Goal: Task Accomplishment & Management: Manage account settings

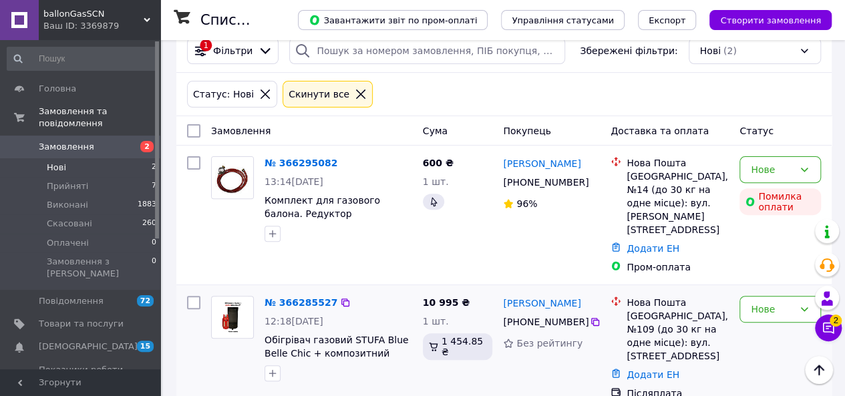
scroll to position [137, 0]
click at [807, 303] on icon at bounding box center [804, 308] width 11 height 11
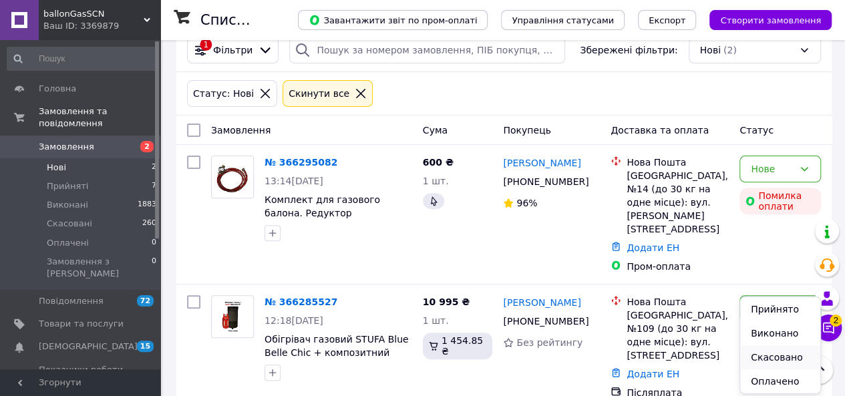
click at [779, 359] on li "Скасовано" at bounding box center [780, 357] width 80 height 24
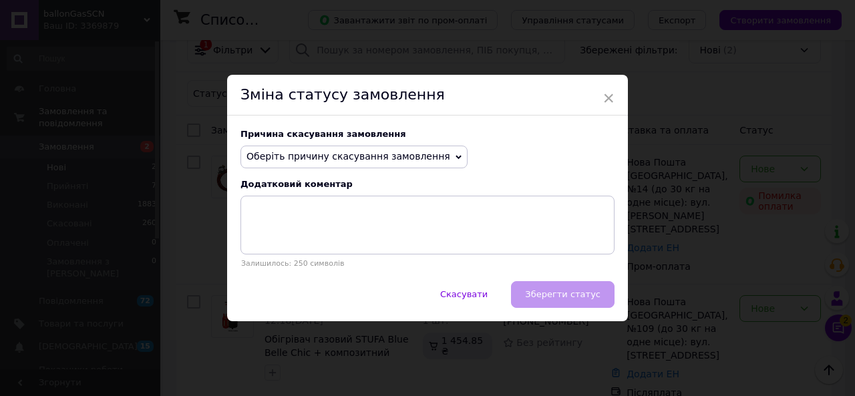
click at [456, 156] on icon at bounding box center [459, 157] width 6 height 6
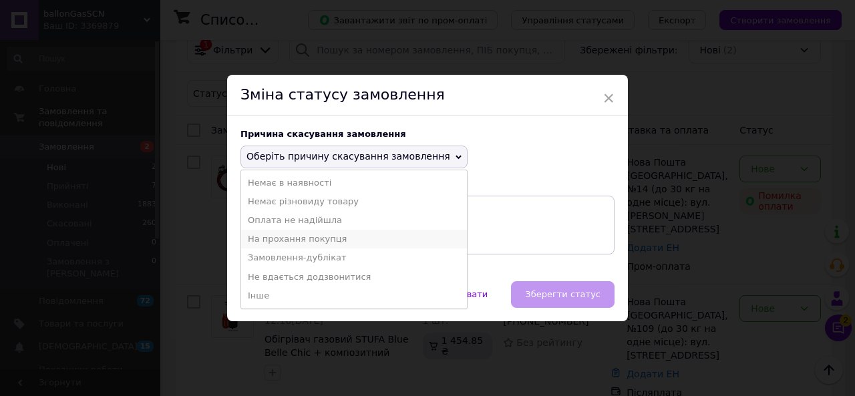
click at [309, 239] on li "На прохання покупця" at bounding box center [354, 239] width 226 height 19
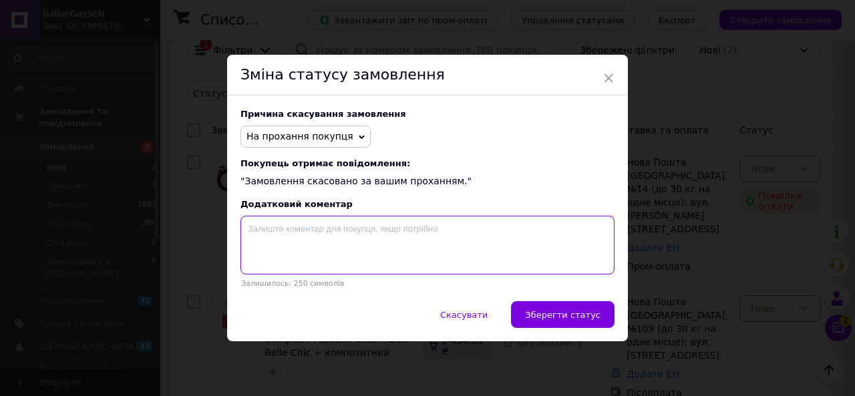
click at [268, 230] on textarea at bounding box center [427, 245] width 374 height 59
click at [287, 229] on textarea "Не підходть" at bounding box center [427, 245] width 374 height 59
click at [286, 228] on textarea "Не підходть" at bounding box center [427, 245] width 374 height 59
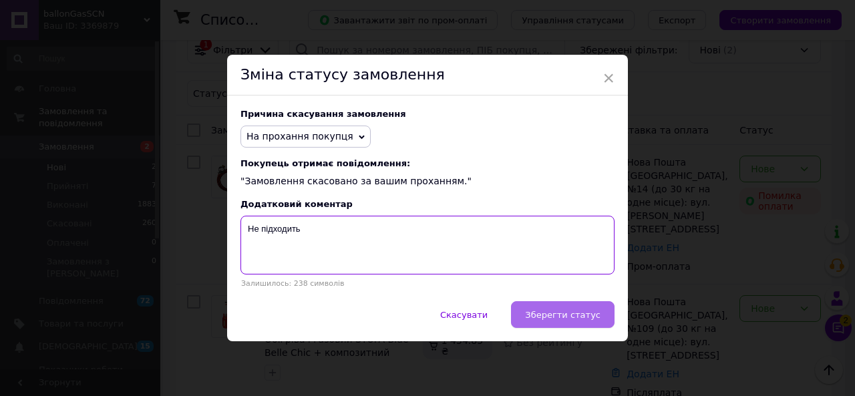
type textarea "Не підходить"
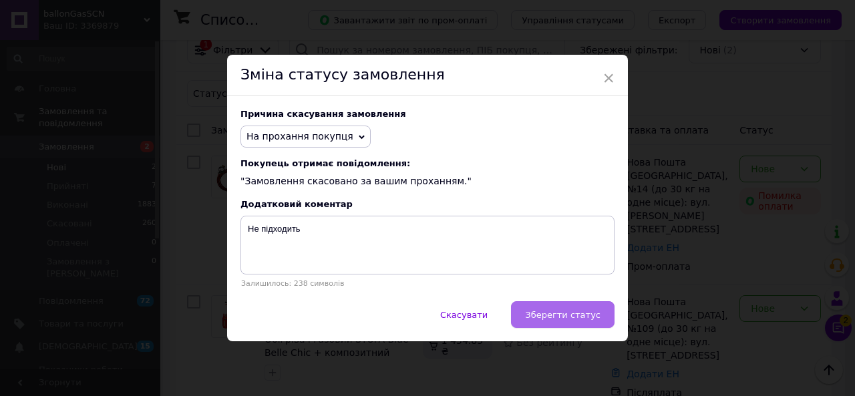
click at [554, 316] on span "Зберегти статус" at bounding box center [562, 315] width 75 height 10
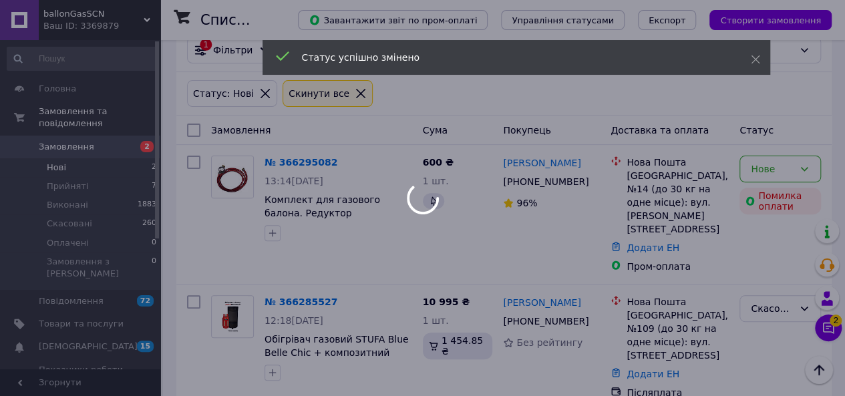
scroll to position [118, 0]
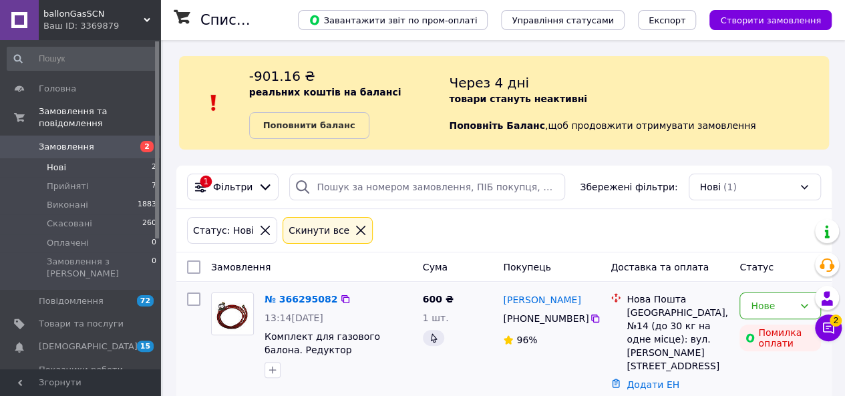
scroll to position [11, 0]
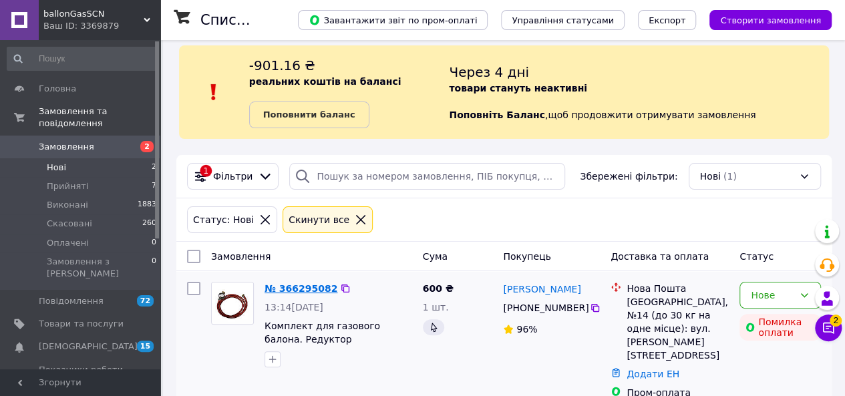
click at [303, 288] on link "№ 366295082" at bounding box center [300, 288] width 73 height 11
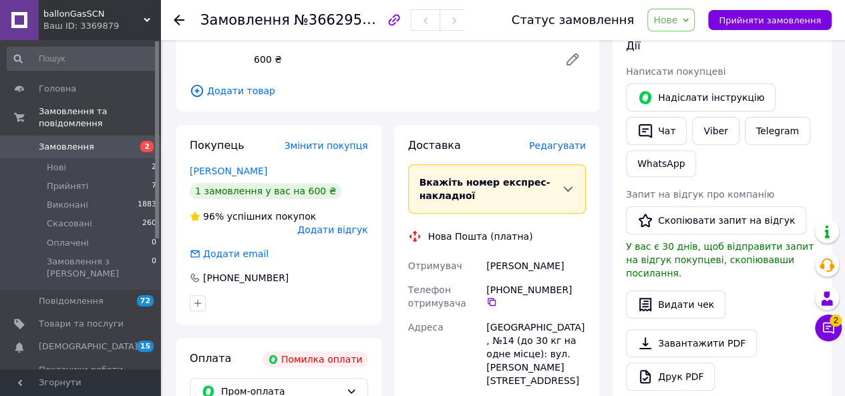
scroll to position [134, 0]
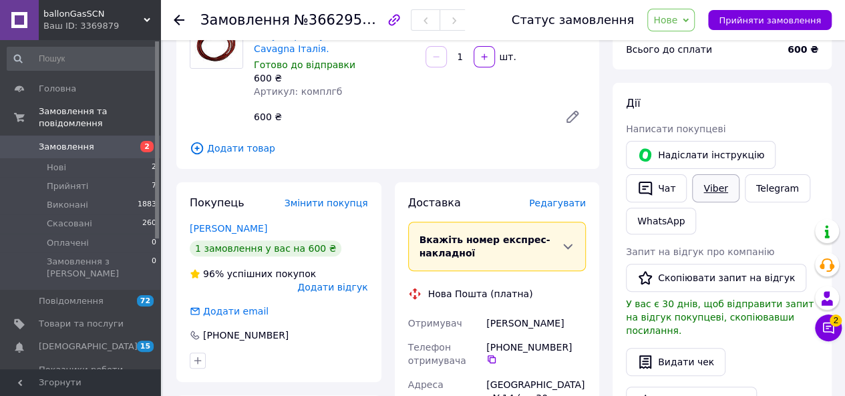
click at [709, 185] on link "Viber" at bounding box center [715, 188] width 47 height 28
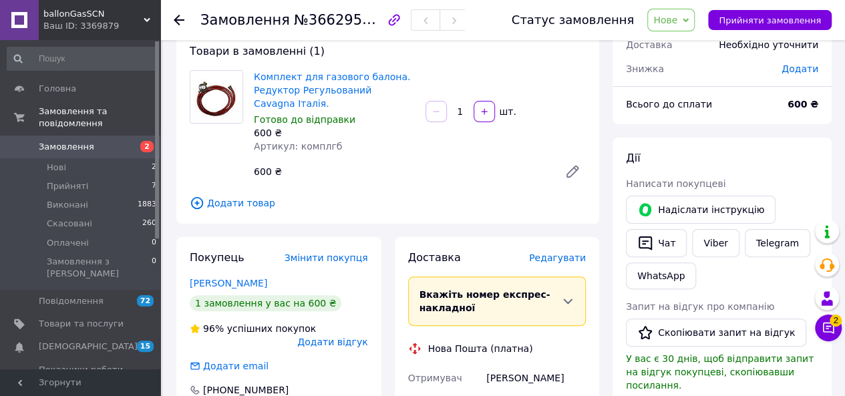
scroll to position [0, 0]
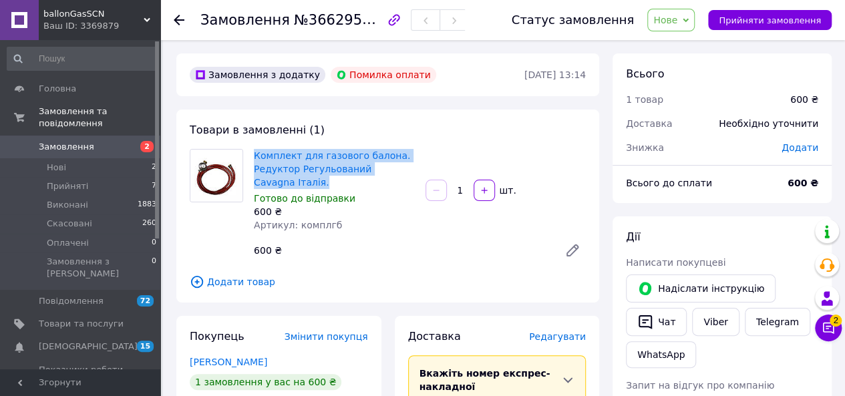
drag, startPoint x: 283, startPoint y: 180, endPoint x: 252, endPoint y: 161, distance: 35.8
click at [252, 161] on div "Комплект для газового балона. Редуктор Регульований Сavagna Італія. Готово до в…" at bounding box center [334, 190] width 172 height 88
copy link "Комплект для газового балона. Редуктор Регульований Сavagna Італія."
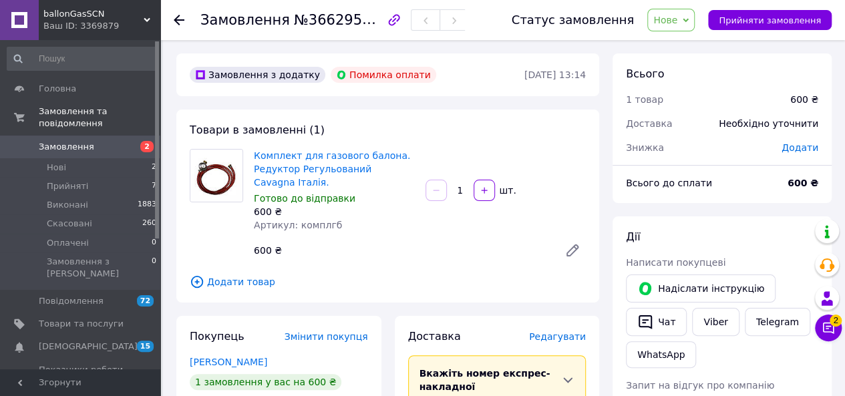
click at [835, 326] on button "Чат з покупцем 2" at bounding box center [828, 328] width 27 height 27
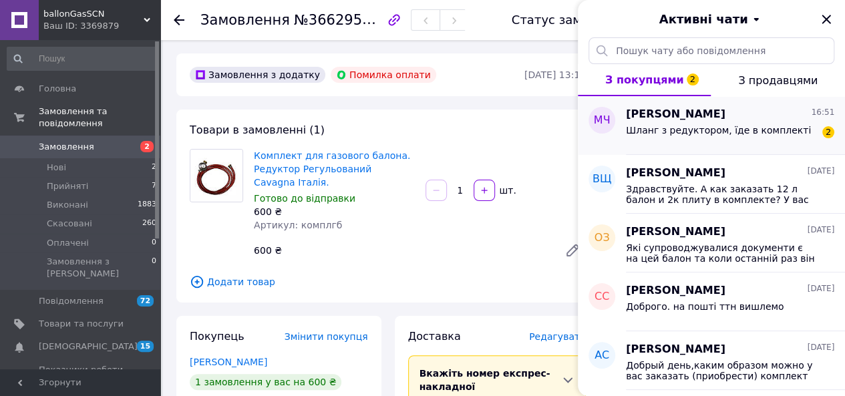
click at [700, 122] on div "Шланг з редуктором, їде в комплекті 2" at bounding box center [730, 132] width 208 height 21
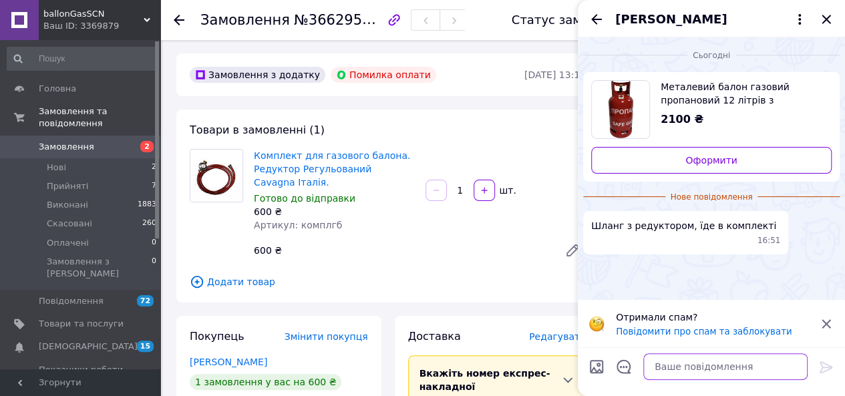
click at [669, 370] on textarea at bounding box center [725, 366] width 164 height 27
type textarea "ні"
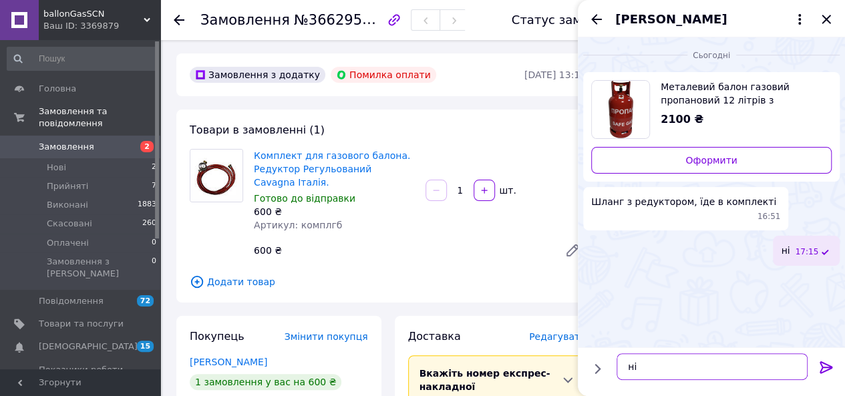
type textarea "ні"
click at [828, 366] on icon at bounding box center [826, 367] width 13 height 12
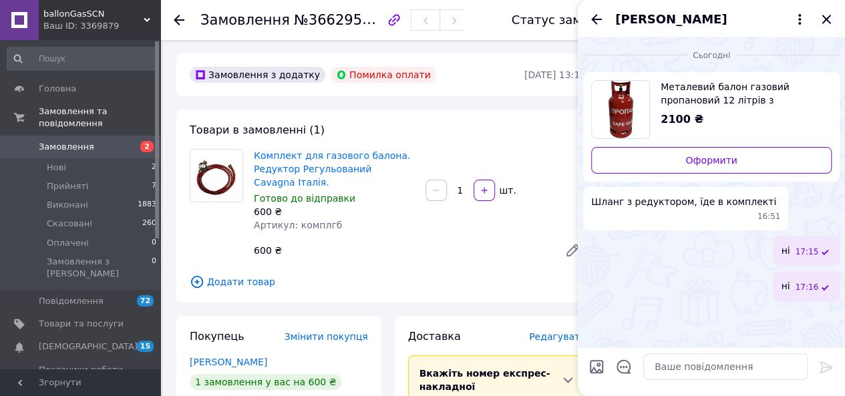
drag, startPoint x: 811, startPoint y: 280, endPoint x: 750, endPoint y: 304, distance: 66.0
click at [750, 304] on div "Сьогодні Металевий балон газовий пропановий 12 літрів з запобіжним клапаном SAF…" at bounding box center [711, 192] width 267 height 310
click at [827, 19] on icon "Закрити" at bounding box center [826, 19] width 9 height 9
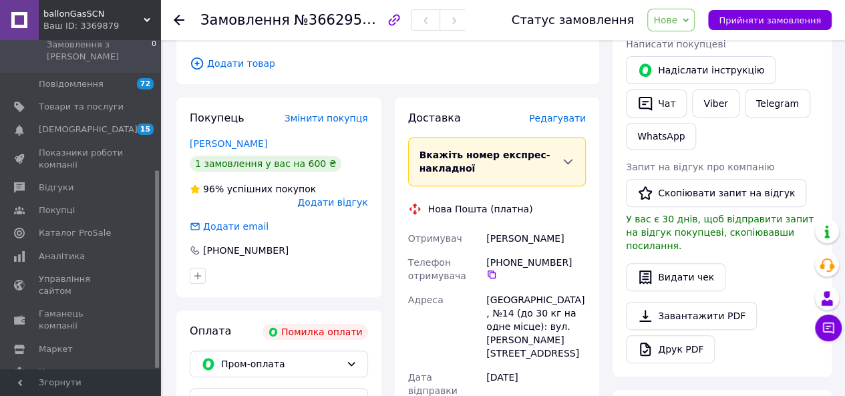
scroll to position [267, 0]
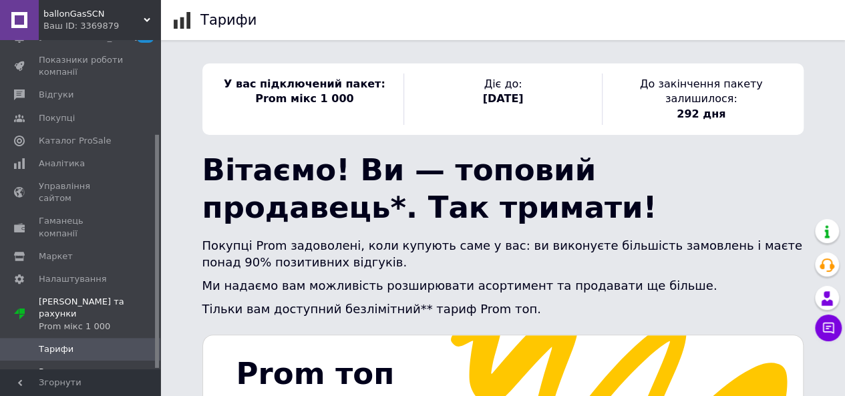
click at [63, 366] on span "Рахунки" at bounding box center [57, 372] width 37 height 12
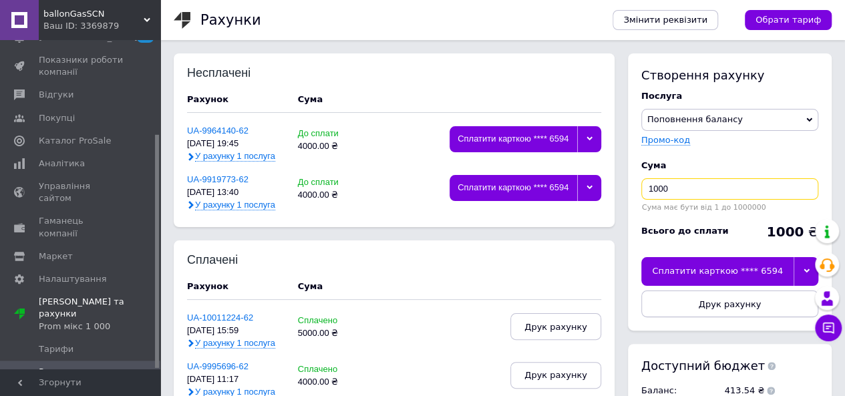
click at [655, 186] on input "1000" at bounding box center [729, 188] width 177 height 21
type input "5000"
click at [726, 273] on div "Сплатити карткою **** 6594" at bounding box center [717, 271] width 152 height 28
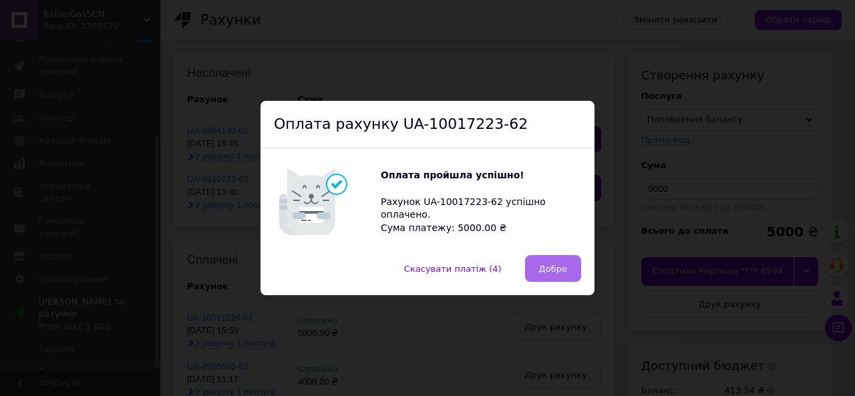
click at [564, 270] on span "Добре" at bounding box center [553, 269] width 28 height 10
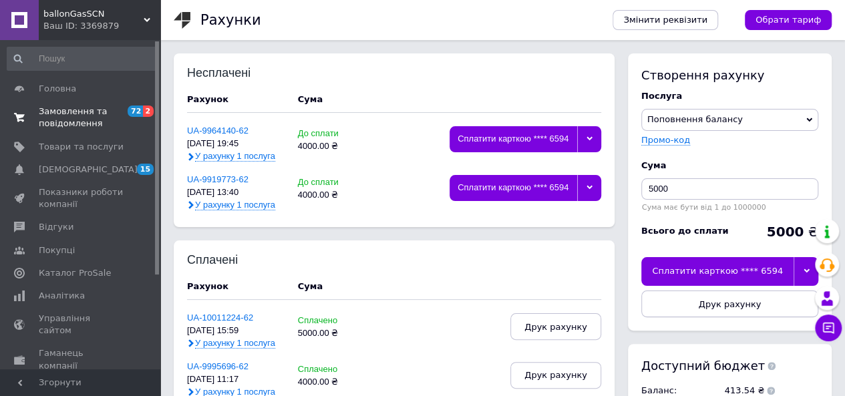
click at [65, 116] on span "Замовлення та повідомлення" at bounding box center [81, 118] width 85 height 24
